Goal: Answer question/provide support: Share knowledge or assist other users

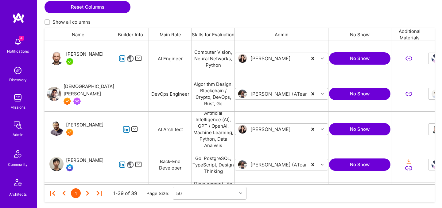
scroll to position [139, 0]
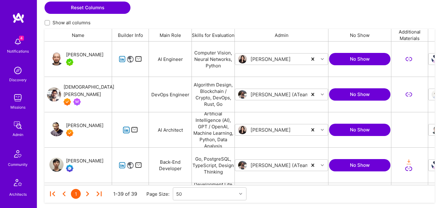
click at [74, 54] on div "[PERSON_NAME]" at bounding box center [84, 54] width 37 height 7
click at [82, 126] on div "Luve Singh" at bounding box center [84, 125] width 37 height 7
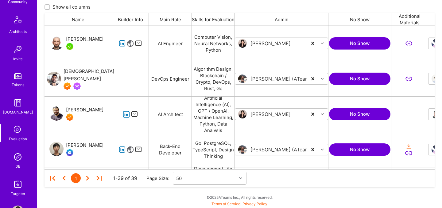
scroll to position [184, 0]
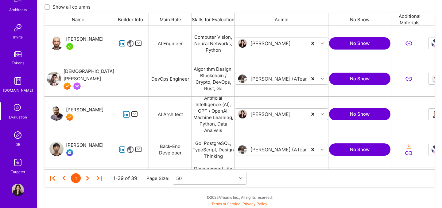
click at [18, 136] on img at bounding box center [18, 135] width 12 height 12
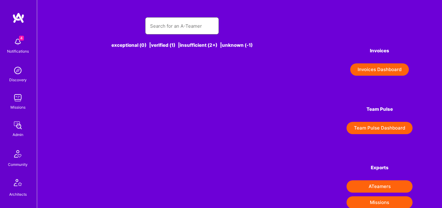
click at [155, 31] on input "text" at bounding box center [182, 26] width 64 height 16
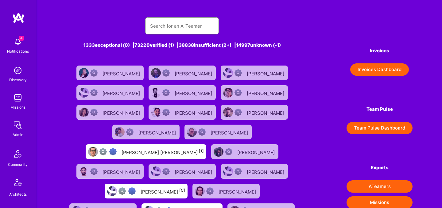
paste input "Thom Lamb"
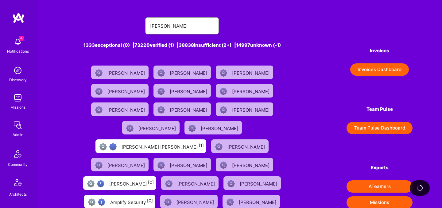
type input "thom lamb"
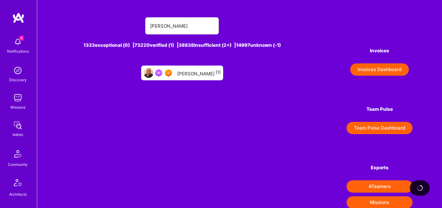
click at [211, 76] on div "Thom Lamb [1]" at bounding box center [199, 73] width 44 height 8
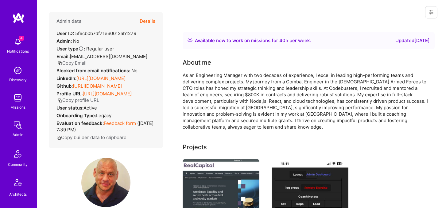
click at [152, 22] on button "Details" at bounding box center [148, 21] width 16 height 18
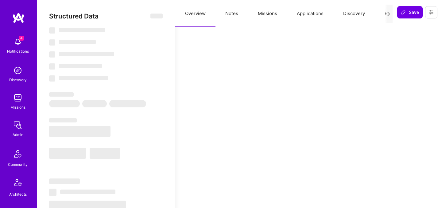
click at [383, 14] on button "Evaluation" at bounding box center [396, 13] width 42 height 27
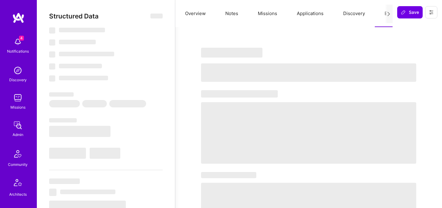
select select "Right Now"
select select "7"
select select "4"
select select "7"
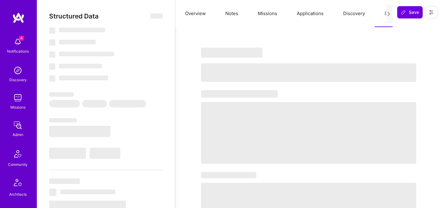
select select "CA"
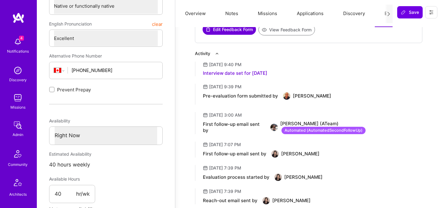
scroll to position [208, 0]
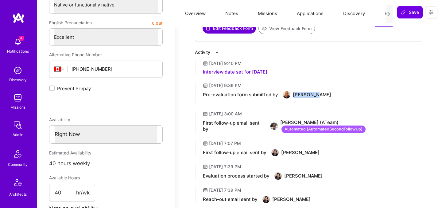
drag, startPoint x: 320, startPoint y: 96, endPoint x: 292, endPoint y: 93, distance: 27.8
click at [292, 93] on div "Pre-evaluation form submitted by Thom Lamb" at bounding box center [313, 94] width 220 height 7
copy div "Thom Lamb"
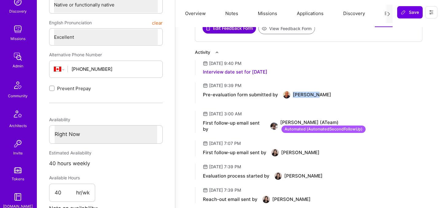
scroll to position [184, 0]
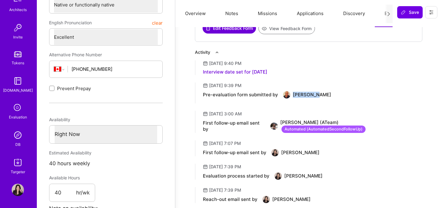
click at [14, 137] on img at bounding box center [18, 135] width 12 height 12
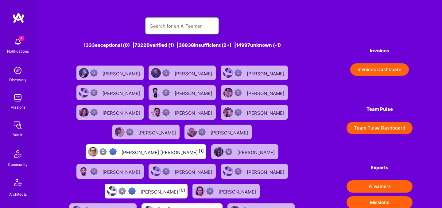
click at [172, 19] on input "text" at bounding box center [182, 26] width 64 height 16
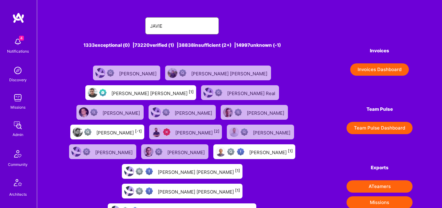
type input "Javier Rincon"
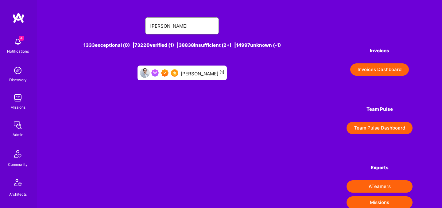
scroll to position [17, 0]
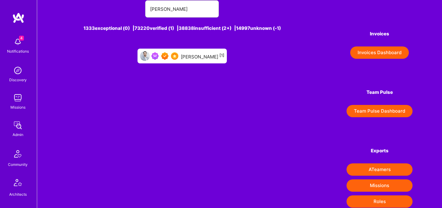
click at [193, 53] on div "Javier Rincon [1]" at bounding box center [203, 56] width 44 height 8
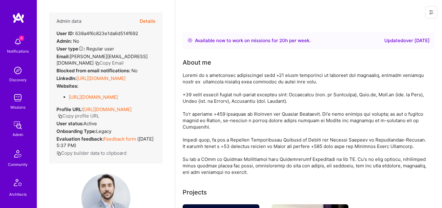
click at [145, 22] on button "Details" at bounding box center [148, 21] width 16 height 18
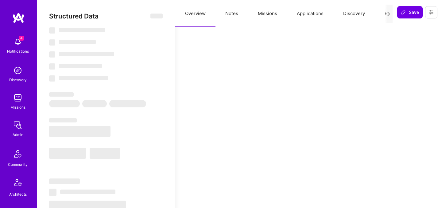
type textarea "x"
select select "Right Now"
select select "7"
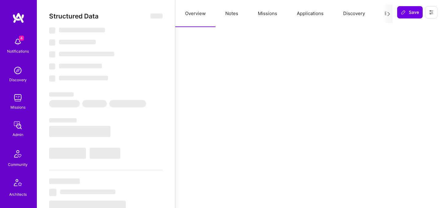
select select "7"
select select "DE"
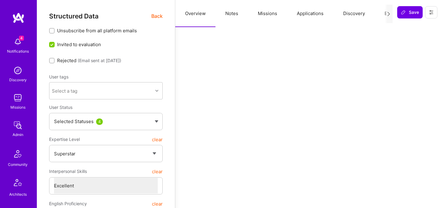
click at [381, 12] on button "Evaluation" at bounding box center [396, 13] width 42 height 27
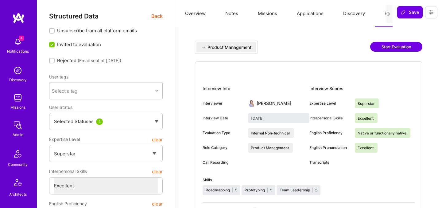
click at [187, 11] on button "Overview" at bounding box center [195, 13] width 40 height 27
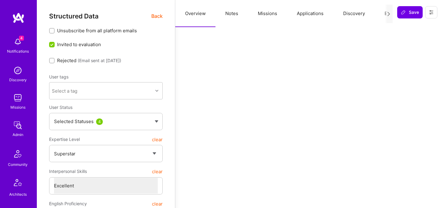
click at [155, 16] on span "Back" at bounding box center [156, 16] width 11 height 8
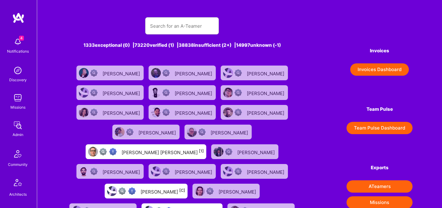
scroll to position [17, 0]
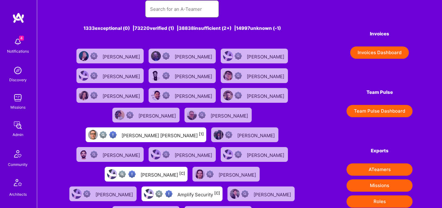
click at [174, 7] on input "text" at bounding box center [182, 9] width 64 height 16
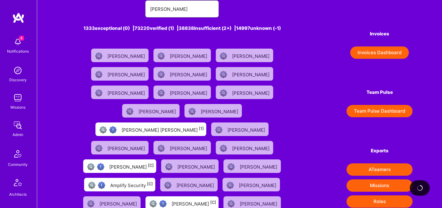
type input "Javier Rincon"
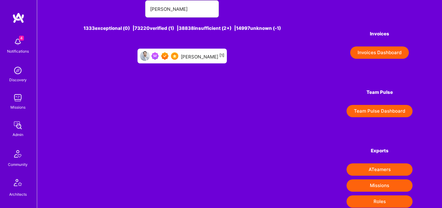
click at [191, 58] on div "Javier Rincon [1]" at bounding box center [203, 56] width 44 height 8
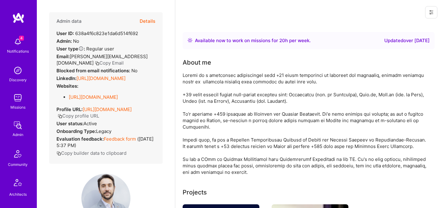
click at [149, 20] on button "Details" at bounding box center [148, 21] width 16 height 18
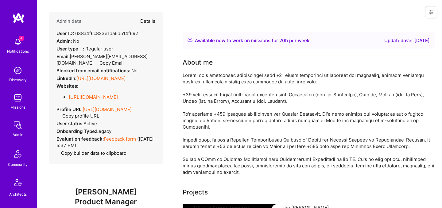
type textarea "x"
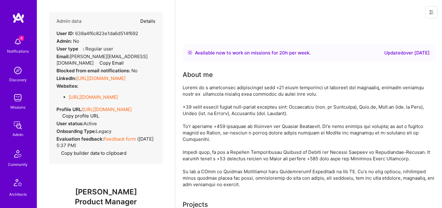
select select "7"
select select "DE"
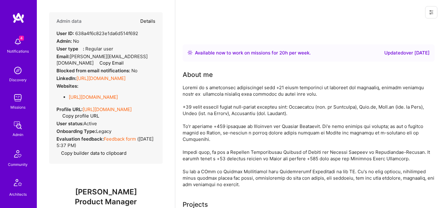
select select "Right Now"
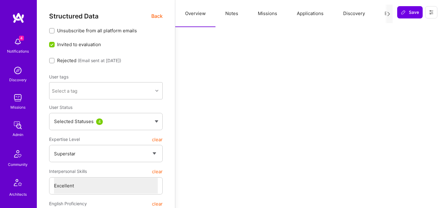
click at [269, 15] on button "Missions" at bounding box center [267, 13] width 39 height 27
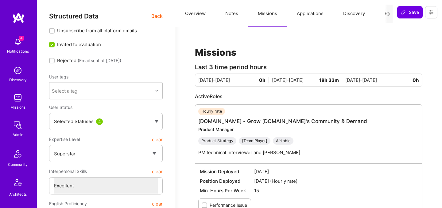
click at [159, 16] on span "Back" at bounding box center [156, 16] width 11 height 8
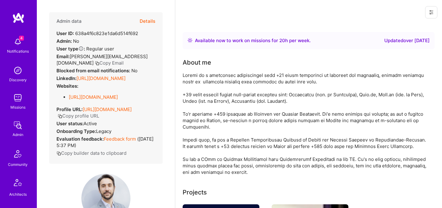
click at [108, 80] on link "https://linkedin.com/in/javierrincon" at bounding box center [100, 78] width 49 height 6
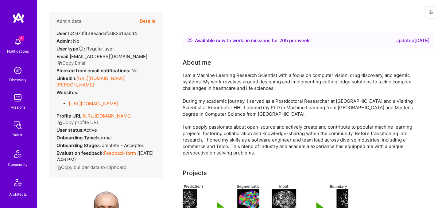
click at [151, 19] on button "Details" at bounding box center [148, 21] width 16 height 18
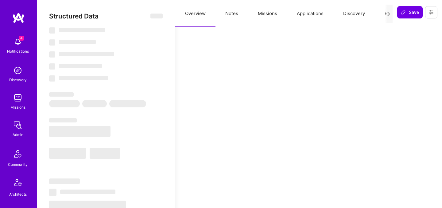
click at [384, 13] on button "Evaluation" at bounding box center [396, 13] width 42 height 27
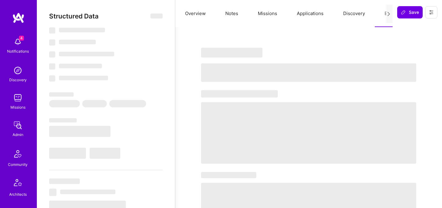
select select "Right Now"
select select "5"
select select "7"
select select "6"
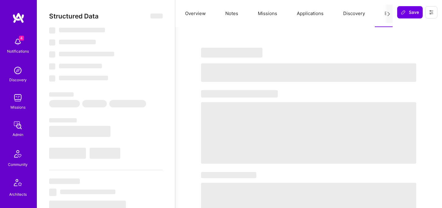
select select "DE"
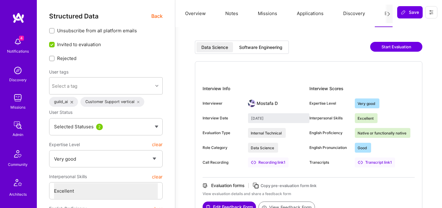
click at [265, 46] on div "Software Engineering" at bounding box center [260, 47] width 43 height 6
type input "[DATE]"
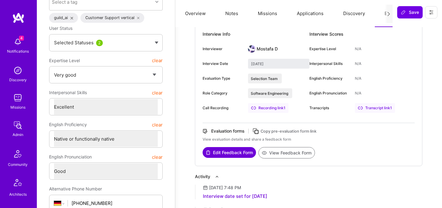
scroll to position [86, 0]
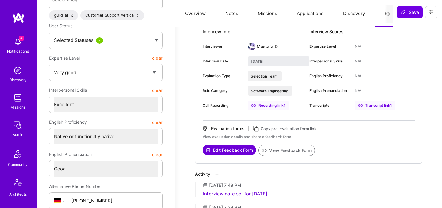
click at [231, 151] on button "Edit Feedback Form" at bounding box center [229, 149] width 53 height 11
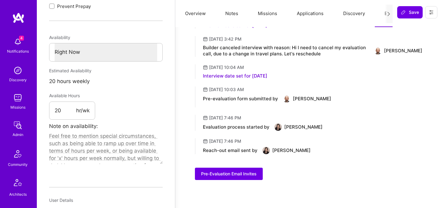
scroll to position [0, 0]
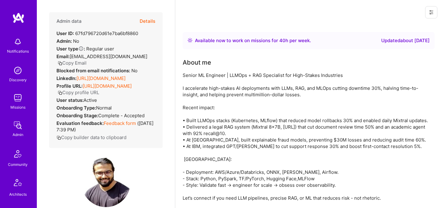
click at [151, 22] on button "Details" at bounding box center [148, 21] width 16 height 18
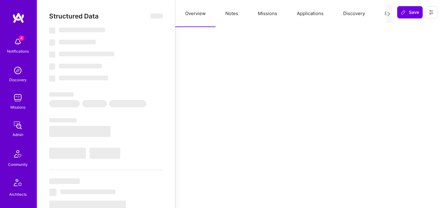
scroll to position [22, 0]
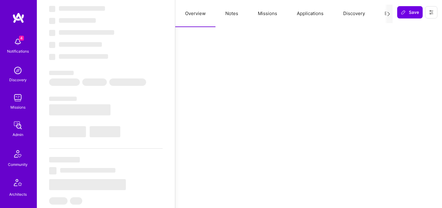
select select "Right Now"
select select "7"
select select "6"
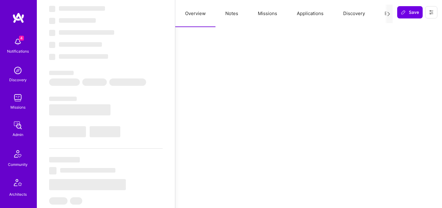
select select "IN"
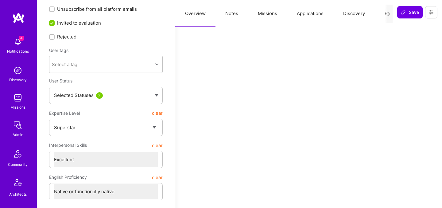
scroll to position [0, 0]
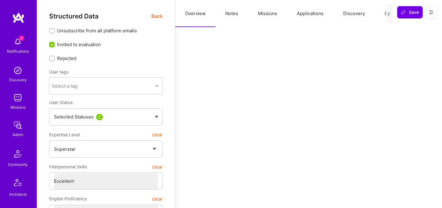
click at [384, 16] on button "Evaluation" at bounding box center [396, 13] width 42 height 27
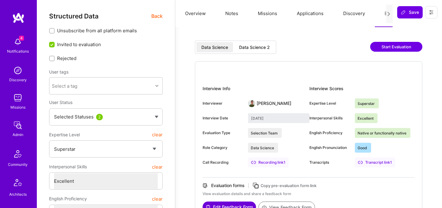
click at [269, 53] on div "Data Science Data Science 2" at bounding box center [235, 47] width 81 height 13
click at [267, 46] on div "Data Science 2" at bounding box center [254, 47] width 31 height 6
type input "September 2, 2025"
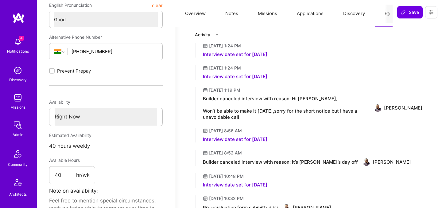
scroll to position [226, 0]
